Goal: Task Accomplishment & Management: Complete application form

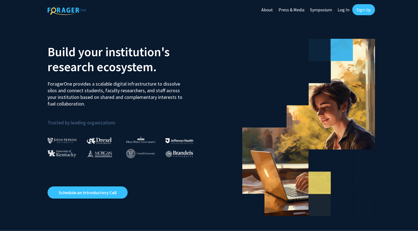
click at [361, 6] on link "Sign Up" at bounding box center [364, 9] width 23 height 11
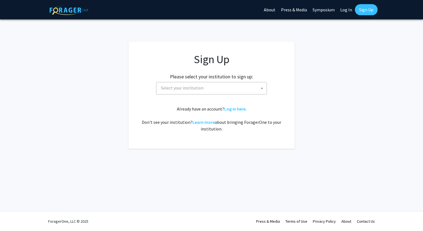
click at [254, 89] on span "Select your institution" at bounding box center [212, 87] width 108 height 11
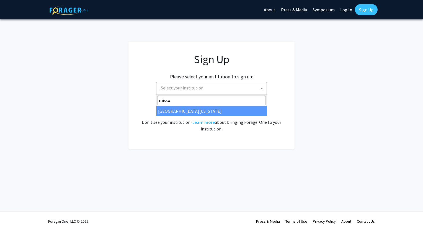
type input "misso"
select select "33"
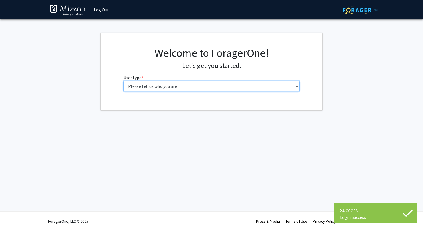
click at [229, 87] on select "Please tell us who you are Undergraduate Student Master's Student Doctoral Cand…" at bounding box center [211, 86] width 176 height 11
select select "1: undergrad"
click at [123, 81] on select "Please tell us who you are Undergraduate Student Master's Student Doctoral Cand…" at bounding box center [211, 86] width 176 height 11
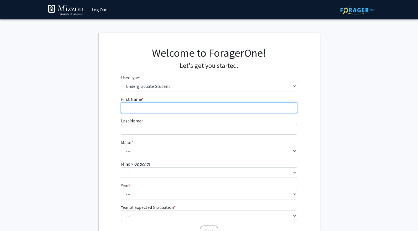
click at [224, 111] on input "First Name * required" at bounding box center [209, 107] width 176 height 11
type input "Natalie"
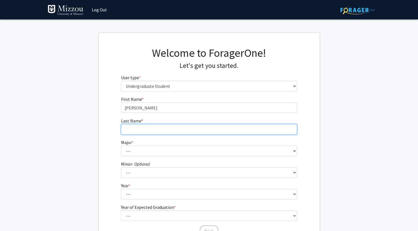
type input "Girardi"
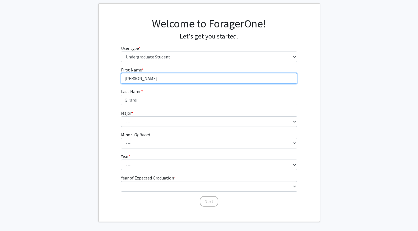
scroll to position [33, 0]
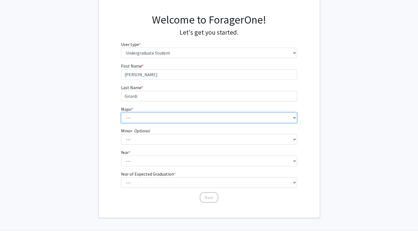
click at [191, 117] on select "--- Agribusiness Management Agricultural Education Agricultural Education: Comm…" at bounding box center [209, 117] width 176 height 11
select select "14: 2503"
click at [121, 112] on select "--- Agribusiness Management Agricultural Education Agricultural Education: Comm…" at bounding box center [209, 117] width 176 height 11
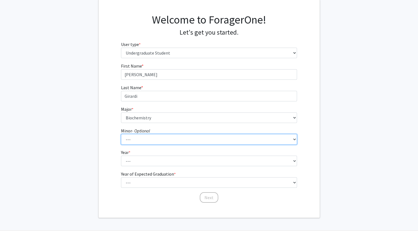
click at [145, 140] on select "--- Accountancy Aerospace Engineering Aerospace Studies Agribusiness Management…" at bounding box center [209, 139] width 176 height 11
select select "83: 2039"
click at [121, 134] on select "--- Accountancy Aerospace Engineering Aerospace Studies Agribusiness Management…" at bounding box center [209, 139] width 176 height 11
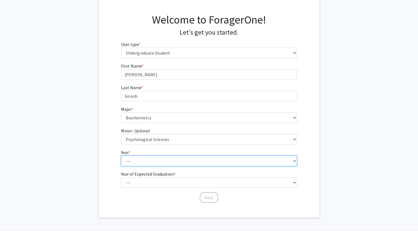
click at [135, 162] on select "--- First-year Sophomore Junior Senior Postbaccalaureate Certificate" at bounding box center [209, 160] width 176 height 11
select select "1: first-year"
click at [121, 155] on select "--- First-year Sophomore Junior Senior Postbaccalaureate Certificate" at bounding box center [209, 160] width 176 height 11
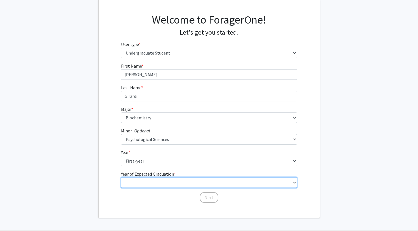
click at [142, 180] on select "--- 2025 2026 2027 2028 2029 2030 2031 2032 2033 2034" at bounding box center [209, 182] width 176 height 11
select select "5: 2029"
click at [121, 177] on select "--- 2025 2026 2027 2028 2029 2030 2031 2032 2033 2034" at bounding box center [209, 182] width 176 height 11
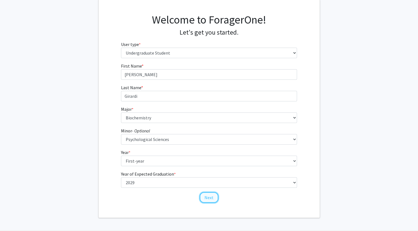
click at [206, 199] on button "Next" at bounding box center [209, 197] width 19 height 11
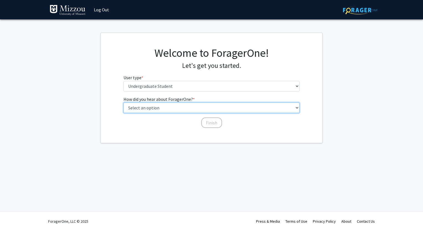
click at [198, 110] on select "Select an option Peer/student recommendation Faculty/staff recommendation Unive…" at bounding box center [211, 107] width 176 height 11
select select "2: faculty_recommendation"
click at [123, 102] on select "Select an option Peer/student recommendation Faculty/staff recommendation Unive…" at bounding box center [211, 107] width 176 height 11
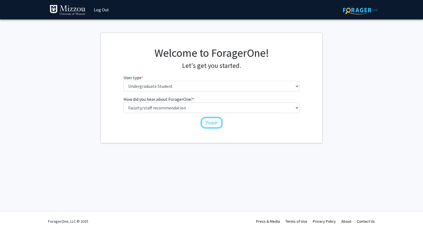
click at [209, 120] on button "Finish" at bounding box center [211, 122] width 21 height 11
